Goal: Find contact information: Find contact information

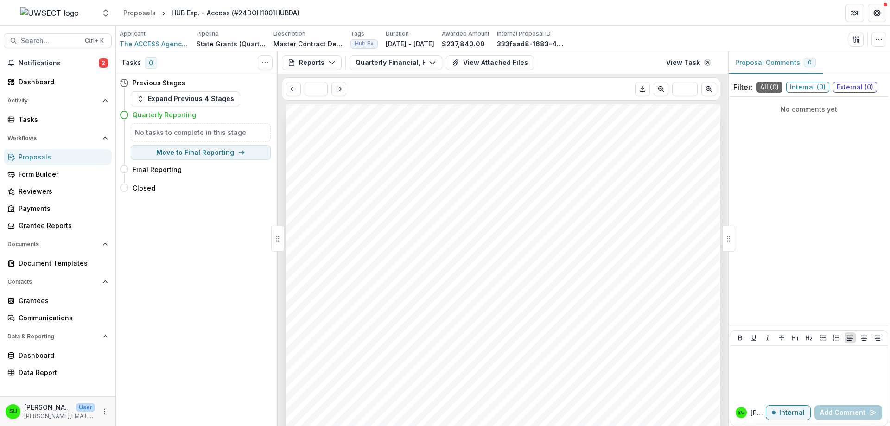
scroll to position [501, 0]
click at [45, 303] on div "Grantees" at bounding box center [62, 301] width 86 height 10
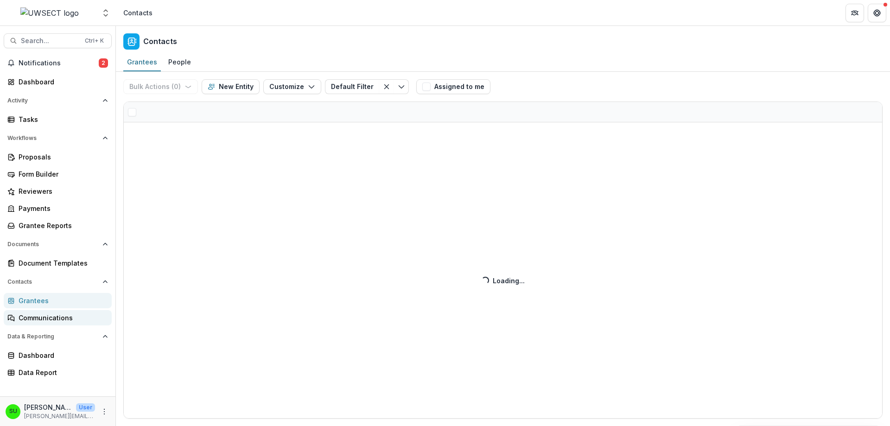
click at [53, 319] on div "Communications" at bounding box center [62, 318] width 86 height 10
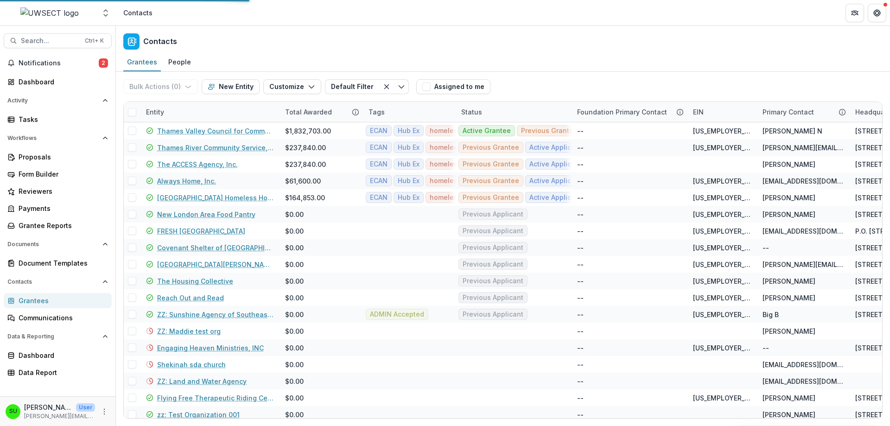
click at [46, 298] on div "Grantees" at bounding box center [62, 301] width 86 height 10
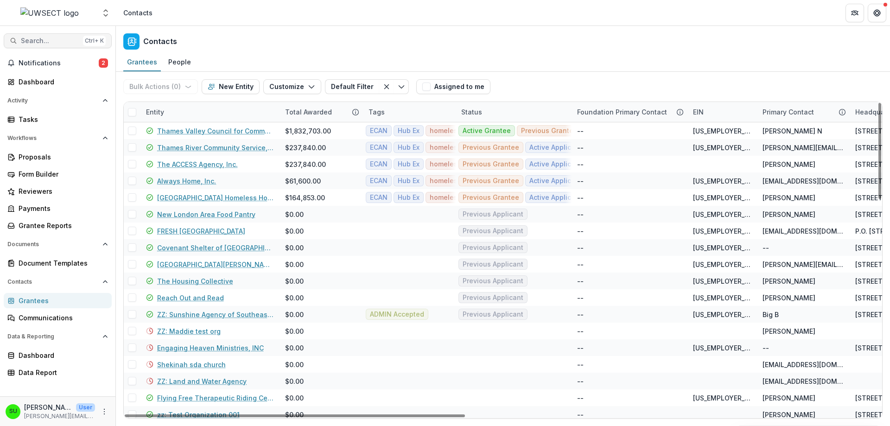
click at [52, 44] on span "Search..." at bounding box center [50, 41] width 58 height 8
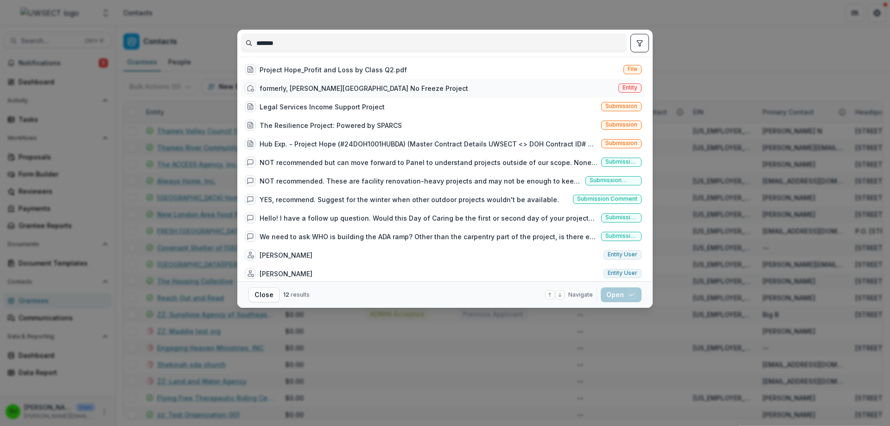
type input "*******"
click at [306, 89] on div "formerly, [PERSON_NAME][GEOGRAPHIC_DATA] No Freeze Project" at bounding box center [364, 88] width 209 height 10
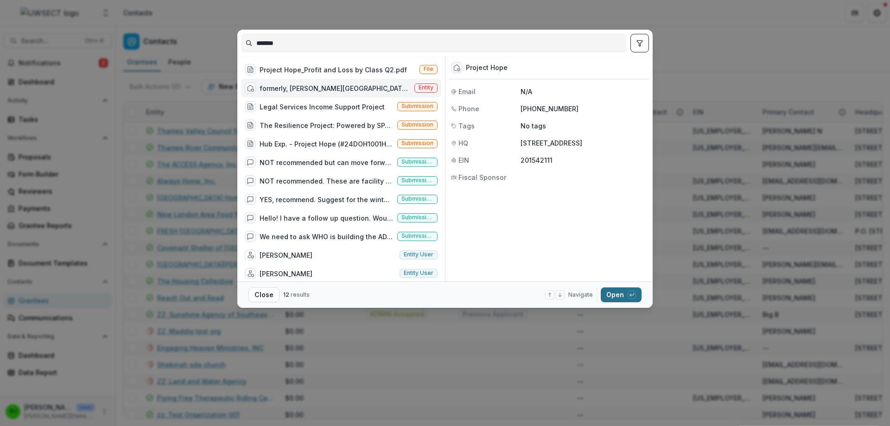
click at [621, 294] on button "Open with enter key" at bounding box center [621, 294] width 41 height 15
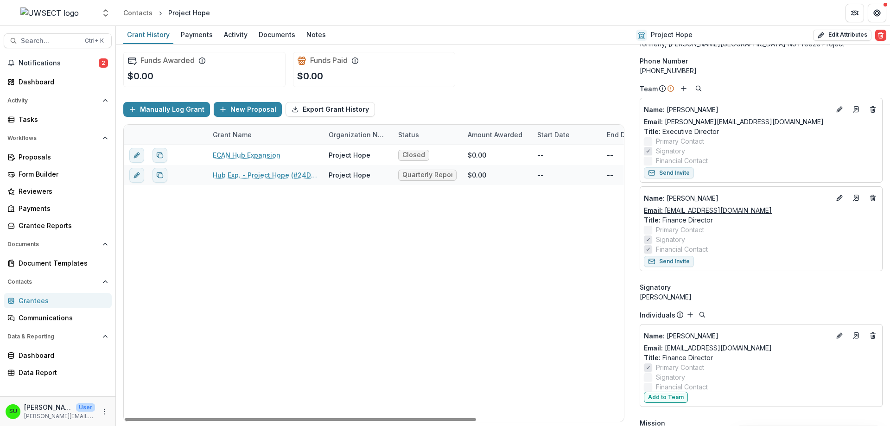
scroll to position [93, 0]
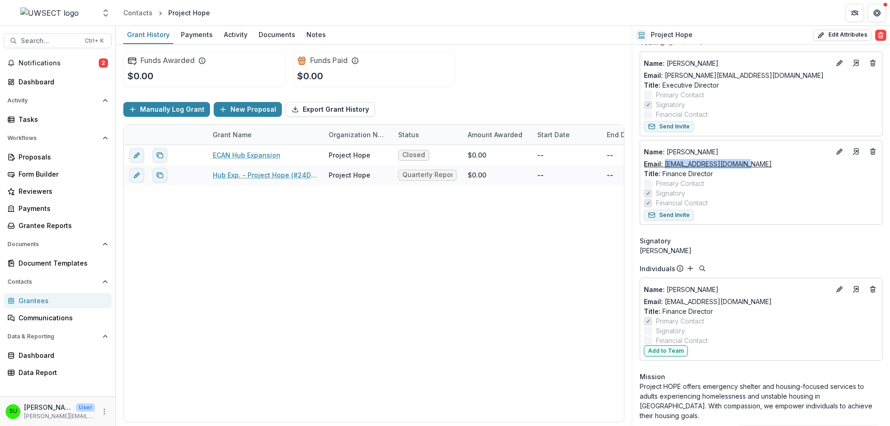
drag, startPoint x: 748, startPoint y: 164, endPoint x: 667, endPoint y: 164, distance: 81.1
click at [667, 164] on div "Email: [EMAIL_ADDRESS][DOMAIN_NAME]" at bounding box center [761, 164] width 235 height 10
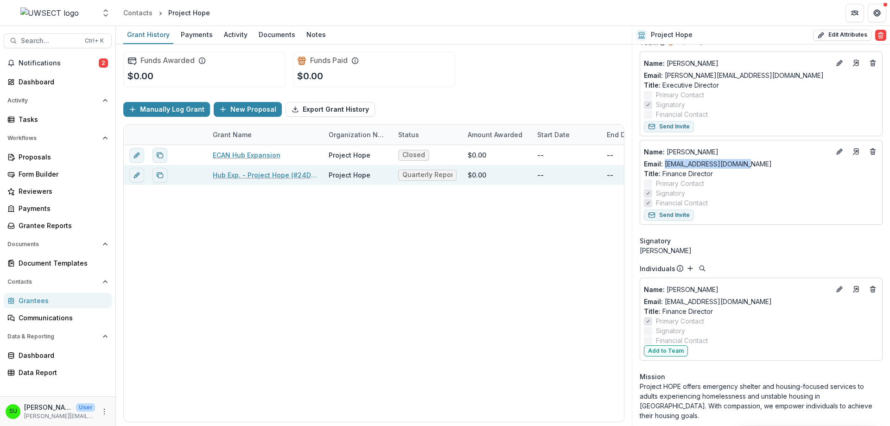
copy link "[EMAIL_ADDRESS][DOMAIN_NAME]"
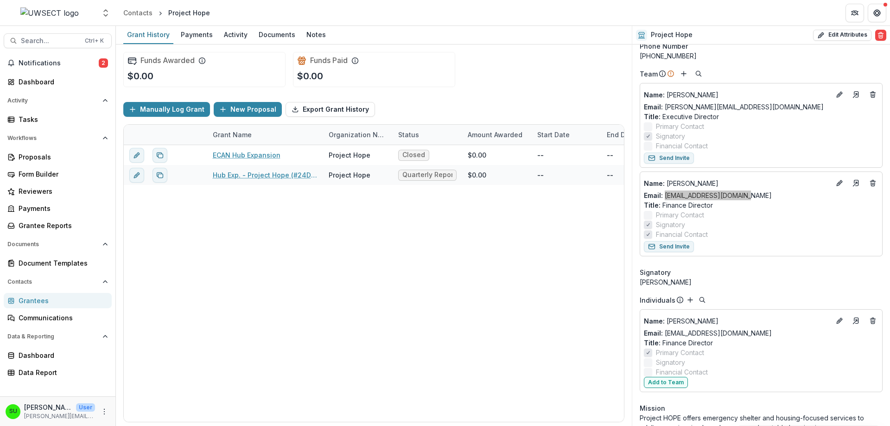
scroll to position [46, 0]
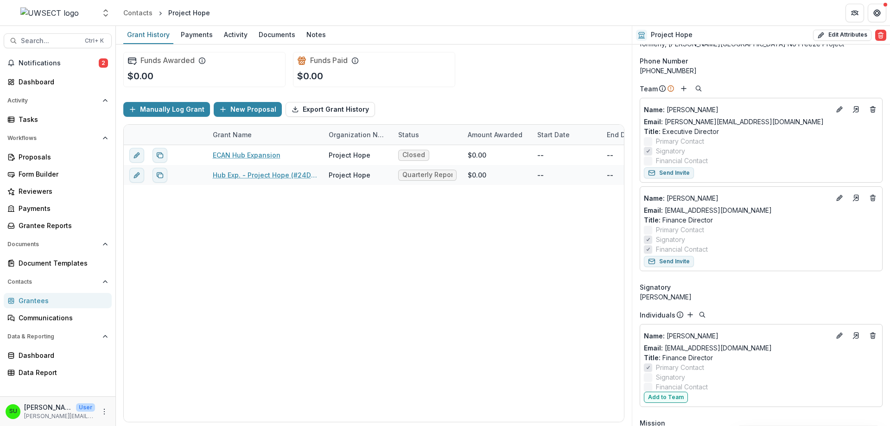
click at [44, 217] on div "Proposals Form Builder Reviewers Payments Grantee Reports" at bounding box center [57, 191] width 115 height 84
click at [45, 222] on div "Grantee Reports" at bounding box center [62, 226] width 86 height 10
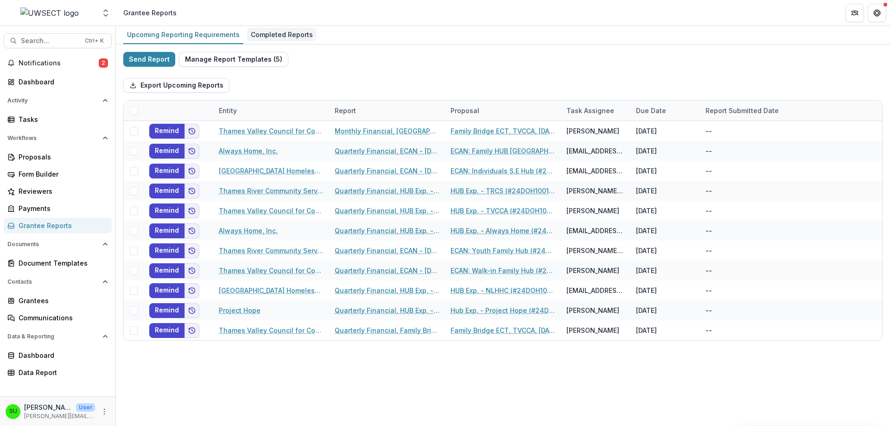
click at [286, 32] on div "Completed Reports" at bounding box center [282, 34] width 70 height 13
